Goal: Task Accomplishment & Management: Use online tool/utility

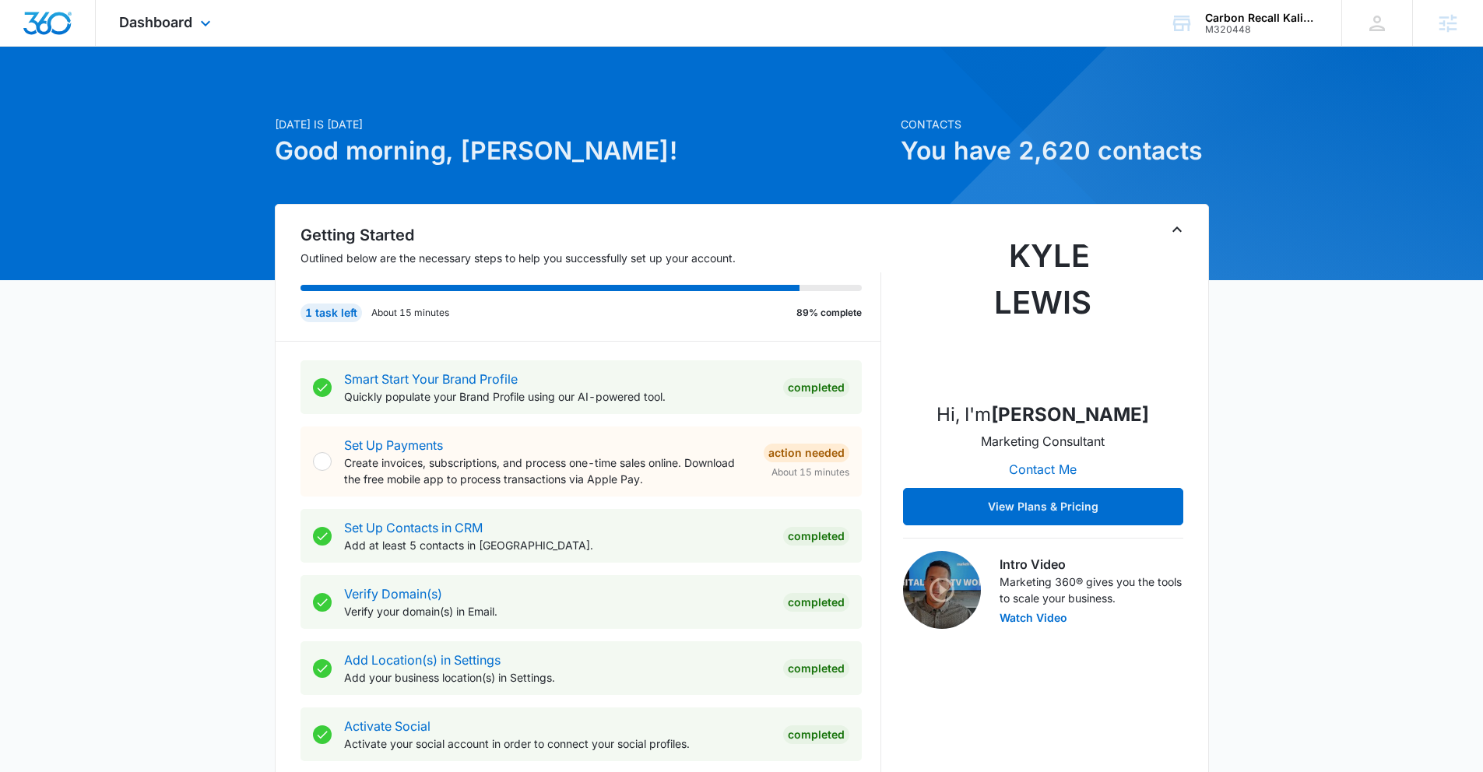
click at [188, 30] on div "Dashboard Apps Reputation Forms CRM Email Social Content Ads Intelligence Files…" at bounding box center [167, 23] width 142 height 46
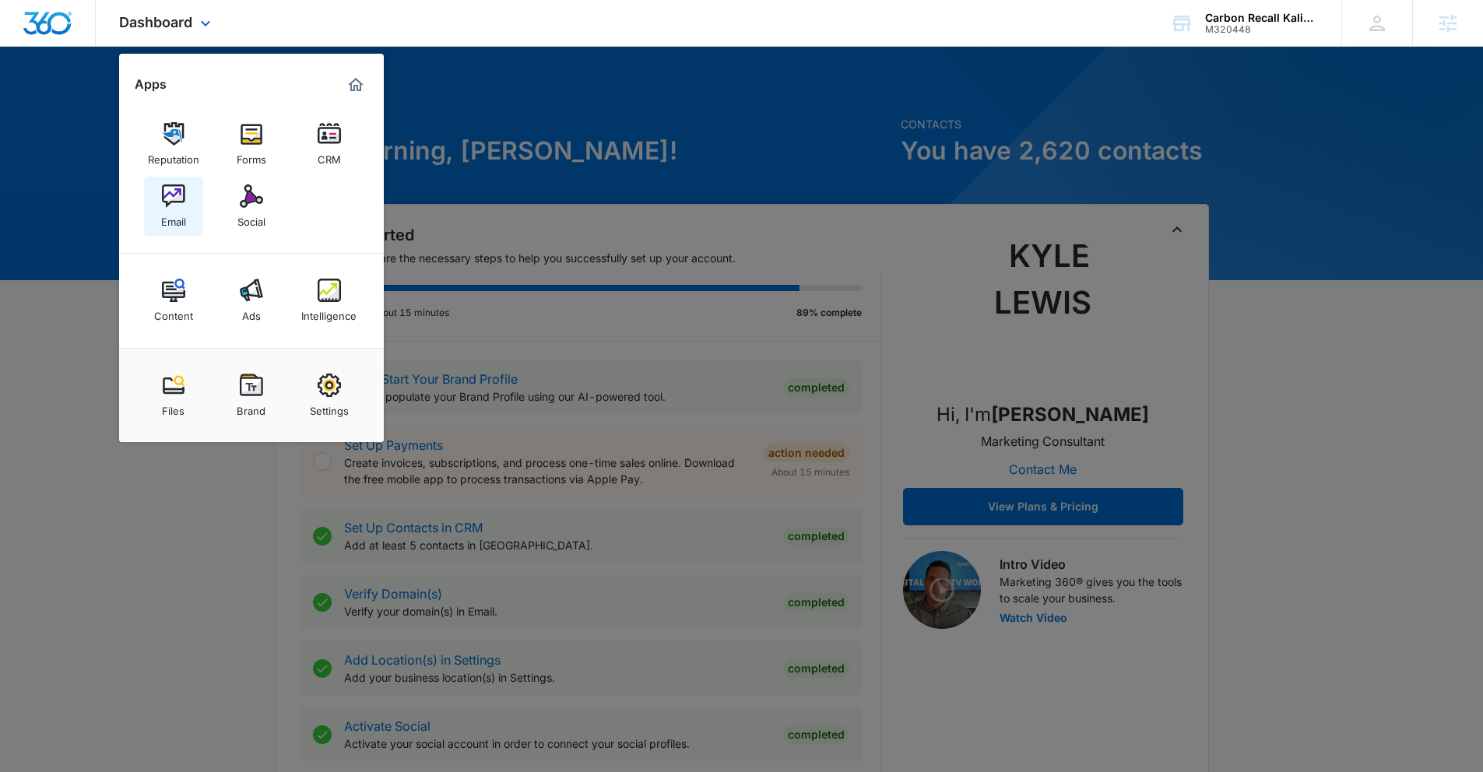
click at [162, 204] on img at bounding box center [173, 195] width 23 height 23
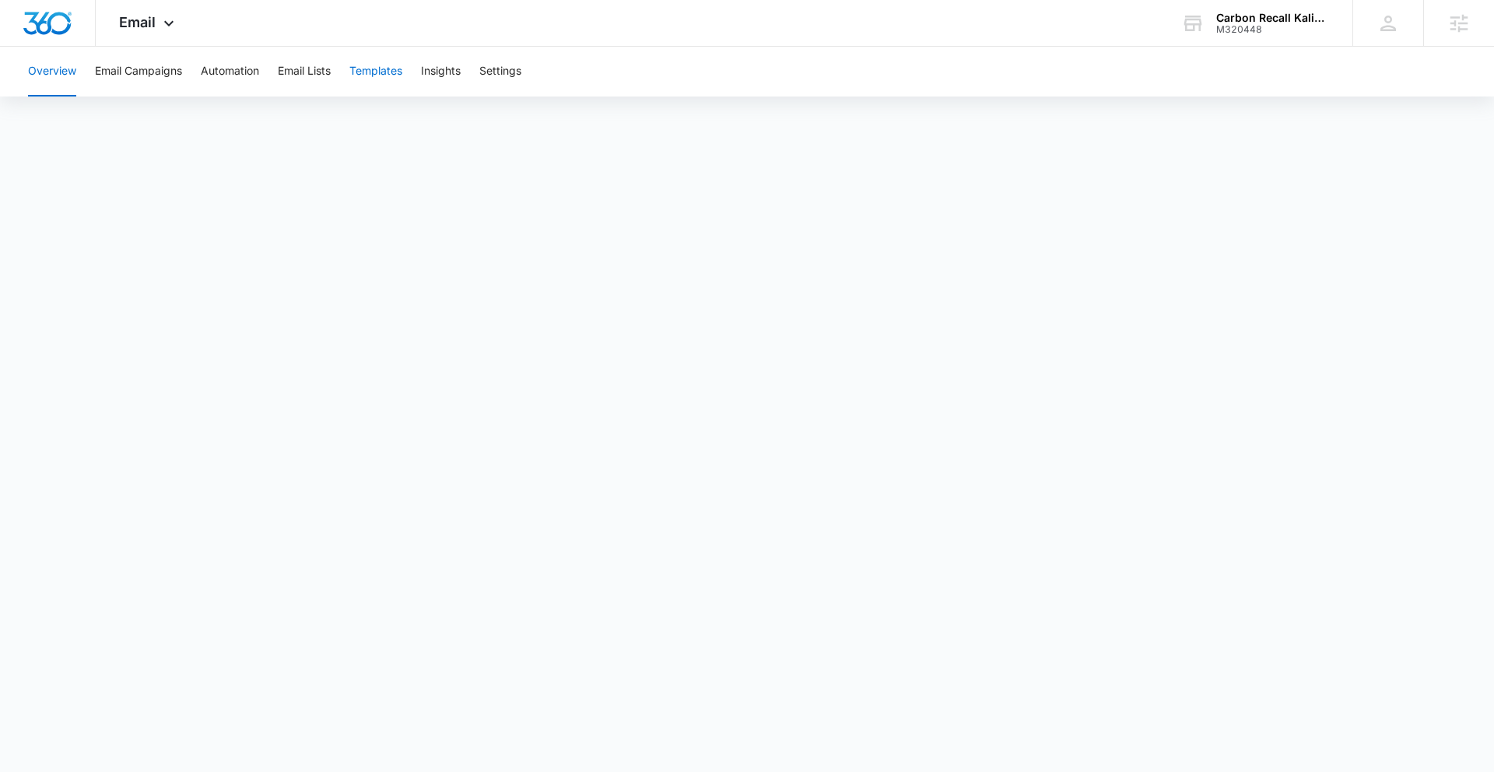
click at [372, 78] on button "Templates" at bounding box center [375, 72] width 53 height 50
